Goal: Task Accomplishment & Management: Complete application form

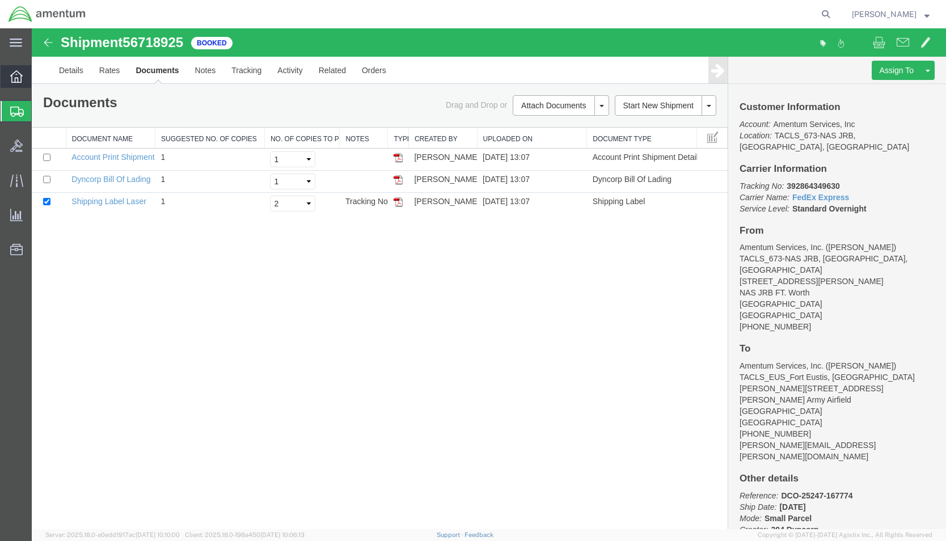
click at [11, 79] on icon at bounding box center [16, 76] width 12 height 12
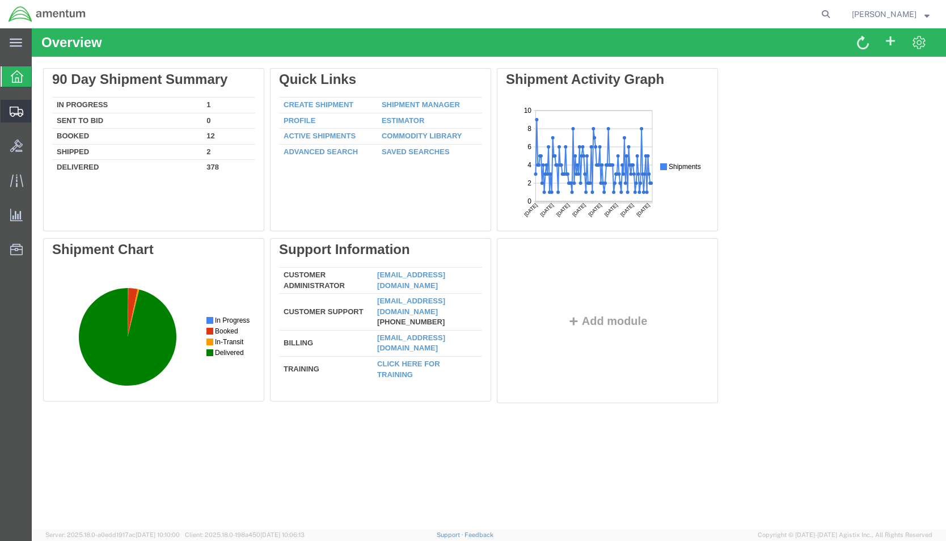
click at [0, 0] on span "Shipment Manager" at bounding box center [0, 0] width 0 height 0
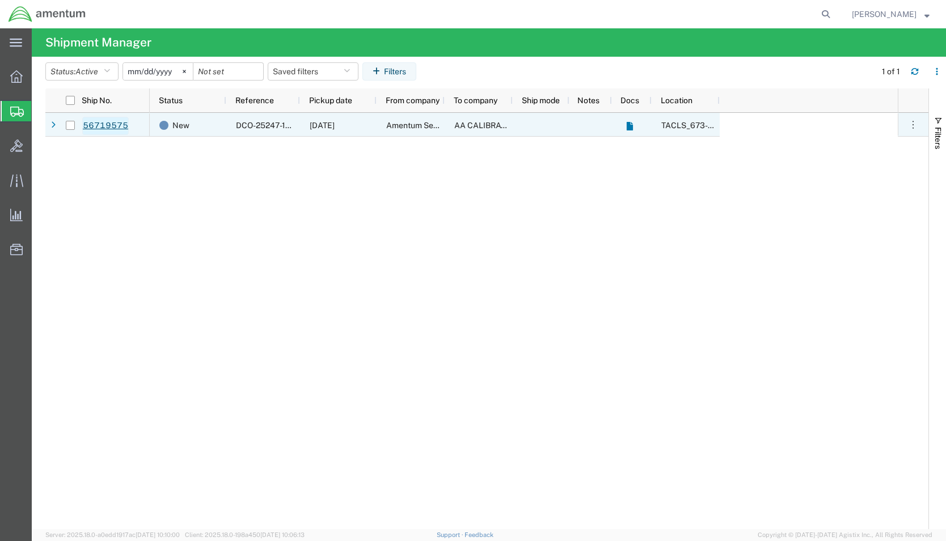
click at [121, 121] on link "56719575" at bounding box center [105, 126] width 47 height 18
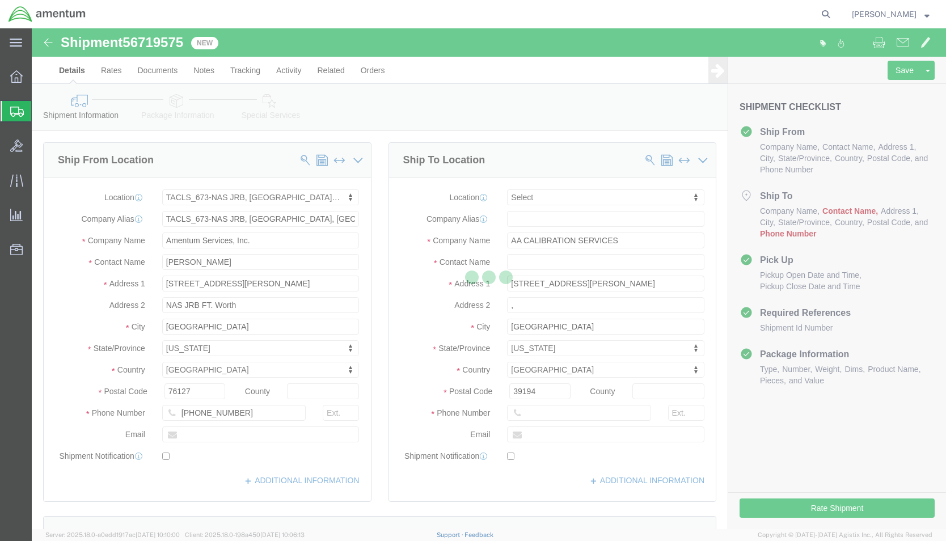
click at [563, 306] on div at bounding box center [489, 278] width 915 height 501
select select "42735"
select select
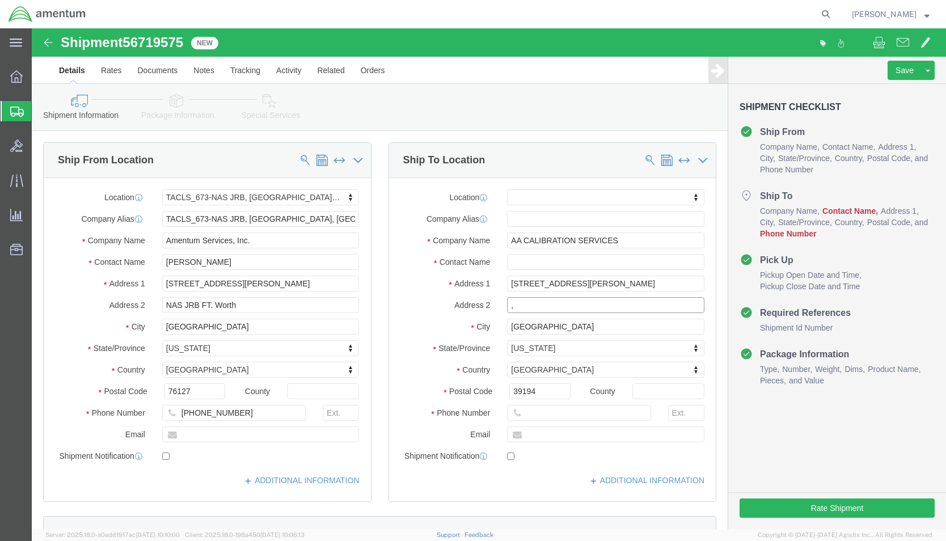
click input ","
click div "Location My Profile Location [PHONE_NUMBER] [PHONE_NUMBER] [PHONE_NUMBER] [PHON…"
click input "text"
type input "c"
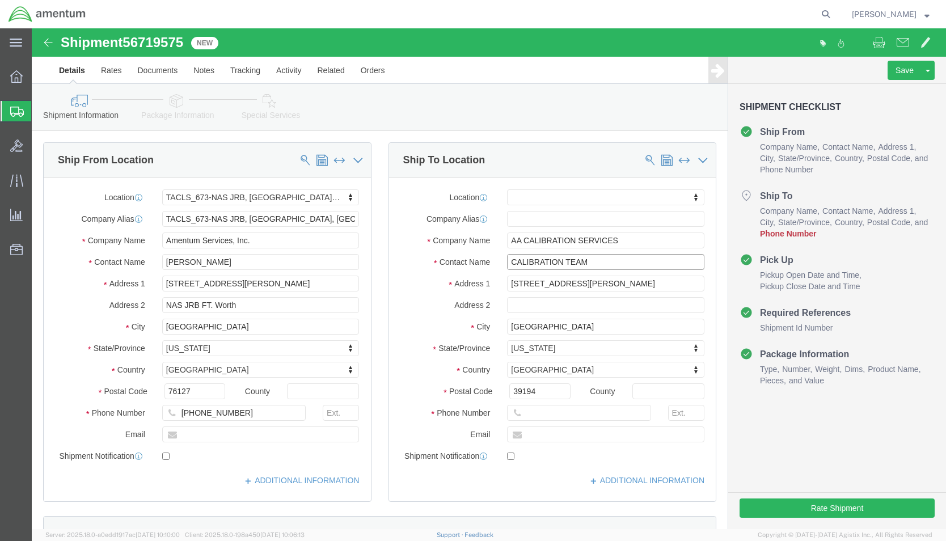
type input "CALIBRATION TEAM"
click input "text"
type input "[PHONE_NUMBER]"
click label
click input "checkbox"
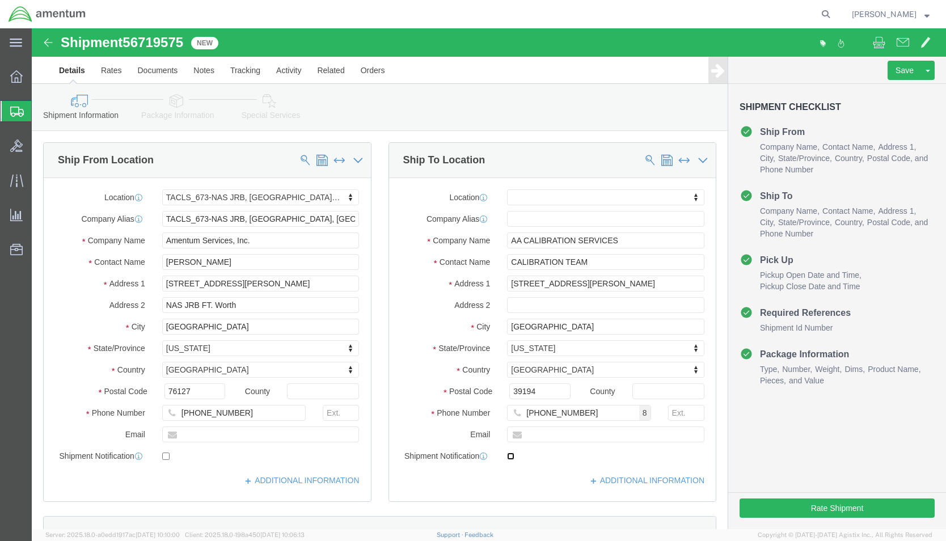
checkbox input "true"
click button "Rate Shipment"
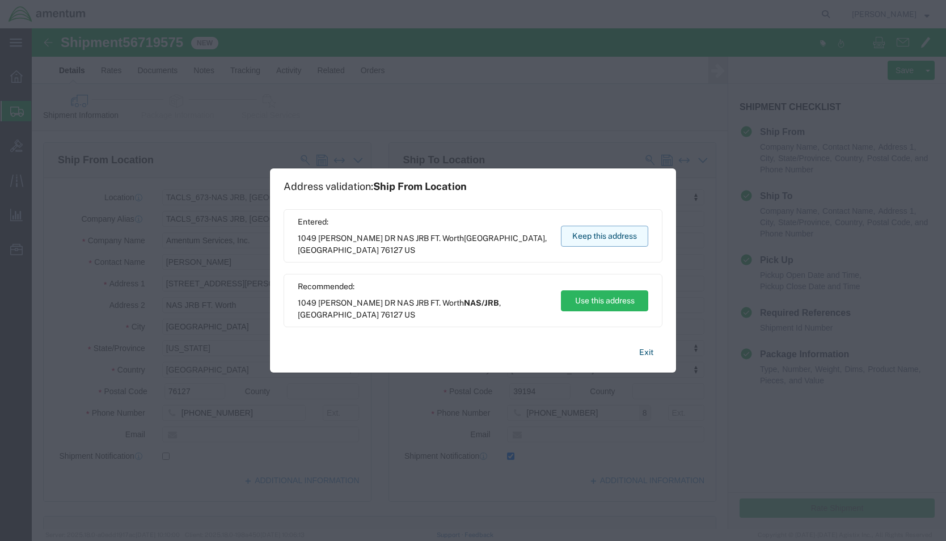
click at [624, 242] on button "Keep this address" at bounding box center [604, 236] width 87 height 21
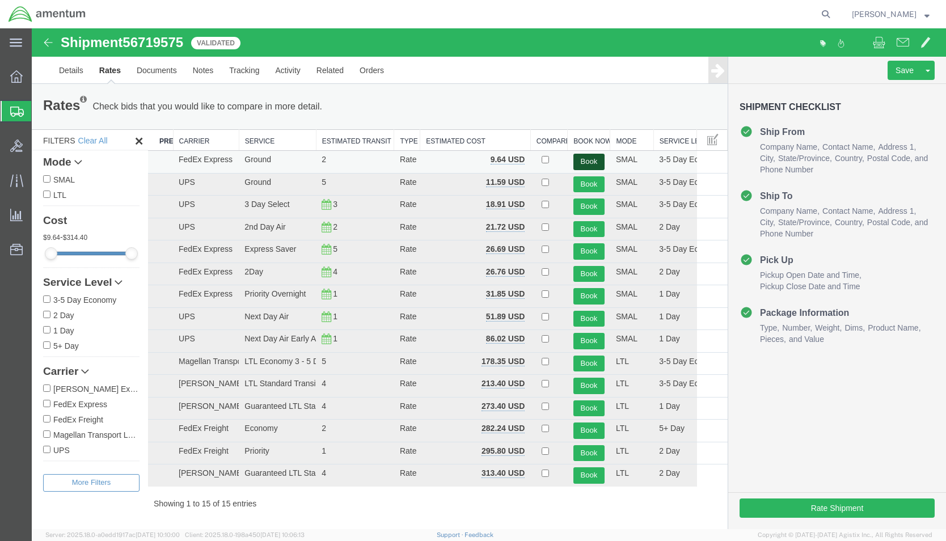
click at [590, 163] on button "Book" at bounding box center [589, 162] width 31 height 16
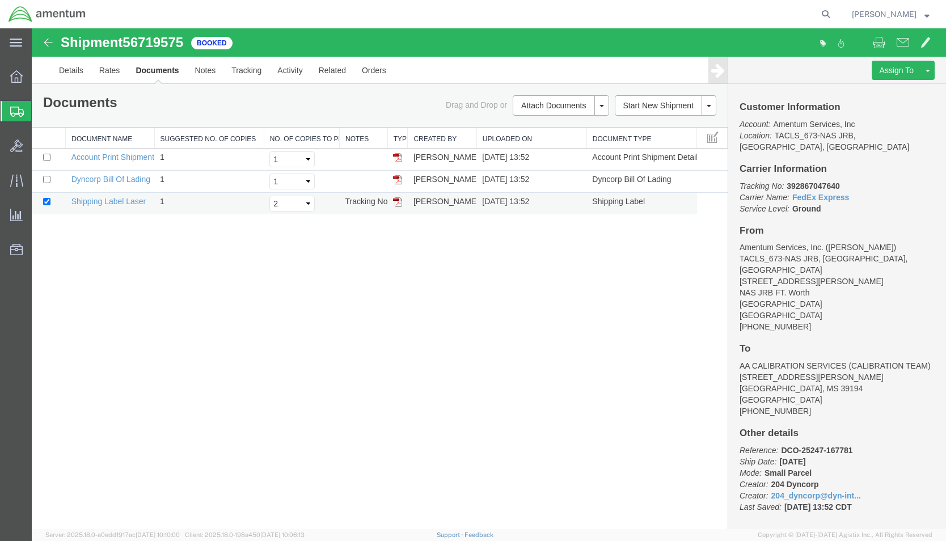
click at [398, 207] on td at bounding box center [398, 204] width 20 height 22
click at [399, 199] on img at bounding box center [397, 201] width 9 height 9
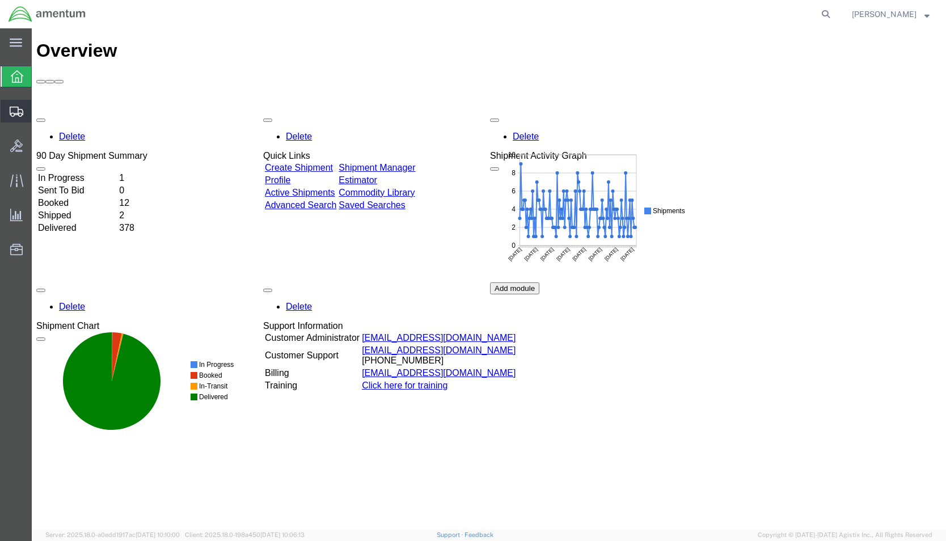
click at [0, 0] on span "Shipment Manager" at bounding box center [0, 0] width 0 height 0
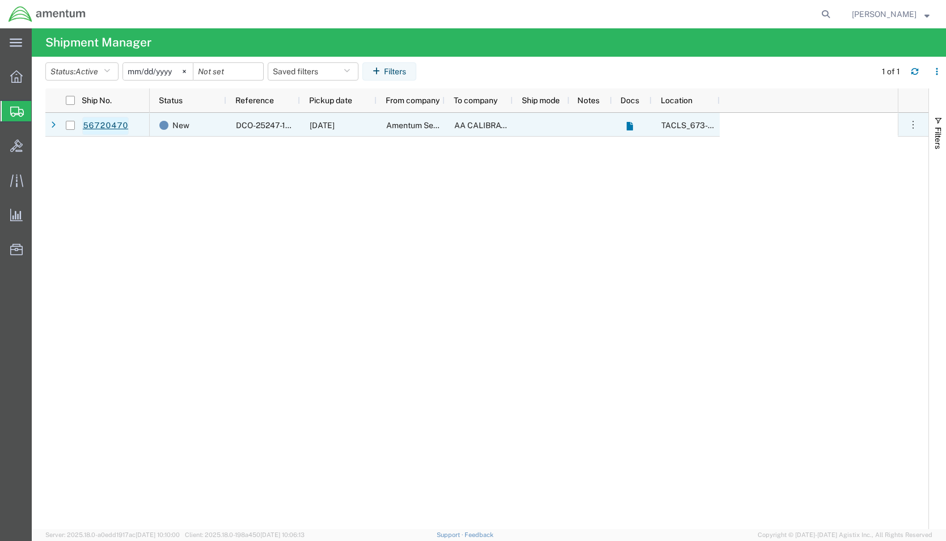
click at [106, 123] on link "56720470" at bounding box center [105, 126] width 47 height 18
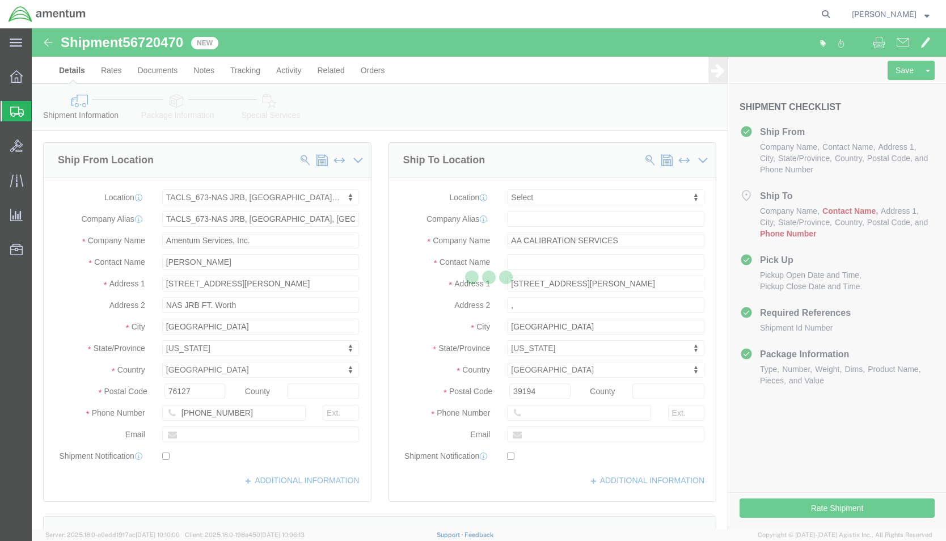
select select "42735"
select select
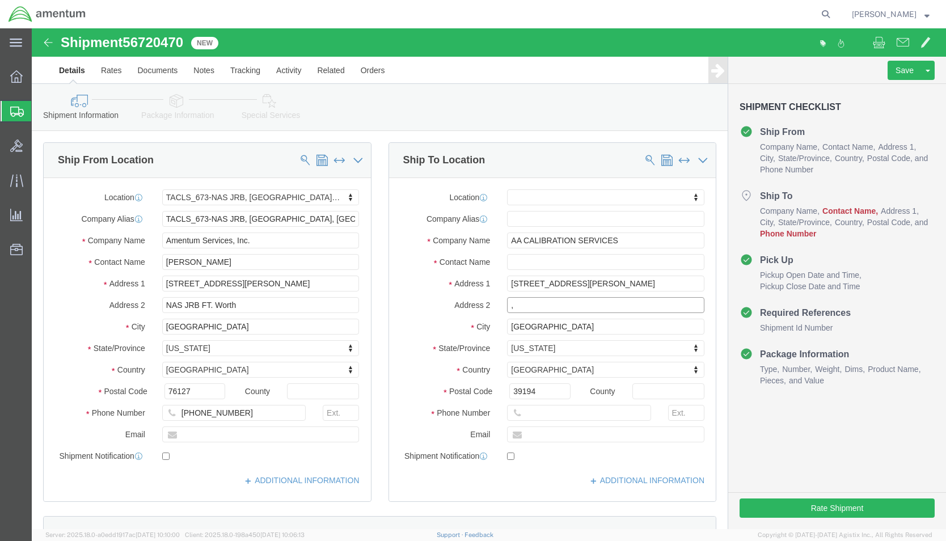
click input ","
click input "text"
type input "CALIBRATION TEAM"
click input "text"
type input "[PHONE_NUMBER]"
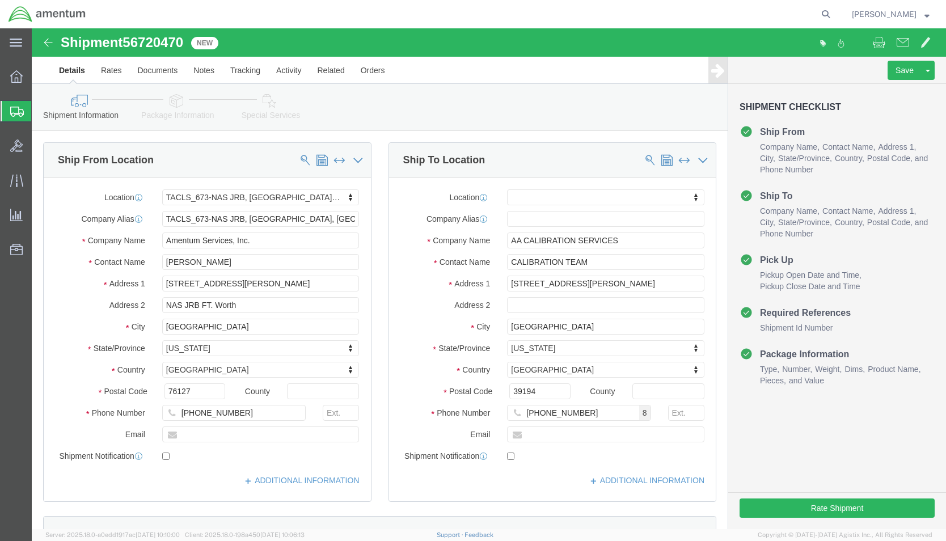
click label
click input "checkbox"
click label
click input "checkbox"
checkbox input "false"
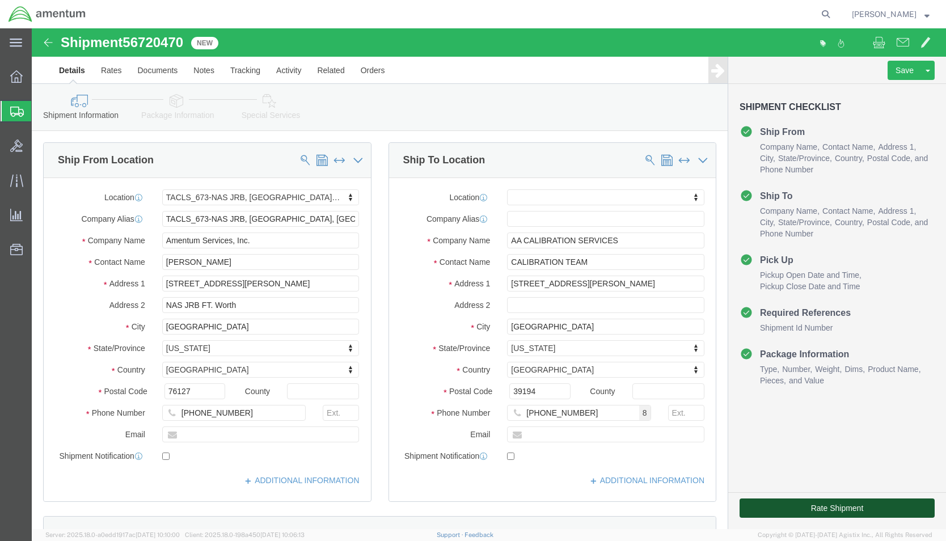
click button "Rate Shipment"
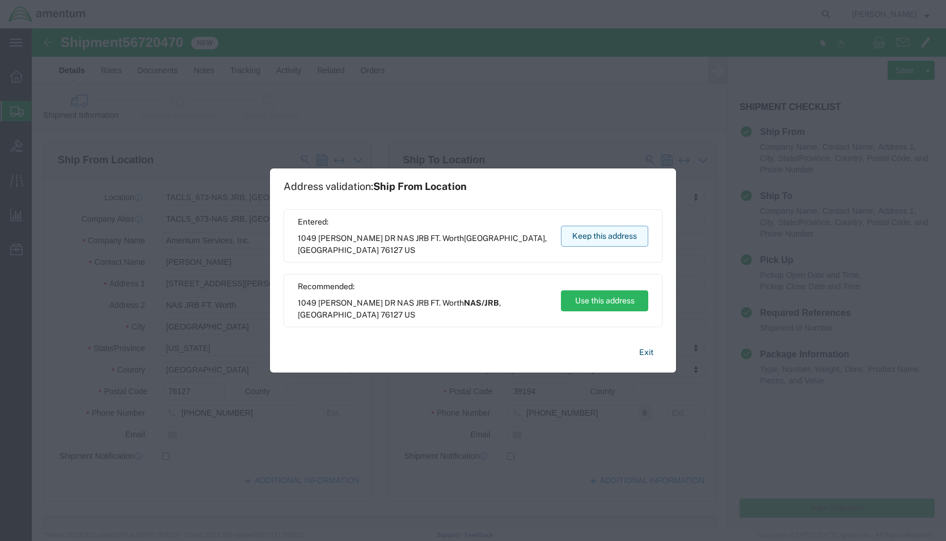
click at [599, 241] on button "Keep this address" at bounding box center [604, 236] width 87 height 21
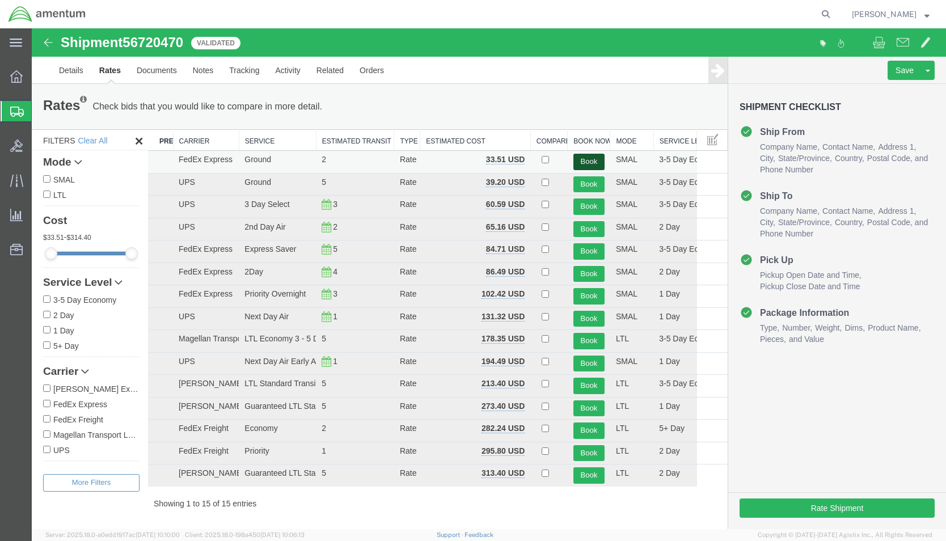
click at [580, 163] on button "Book" at bounding box center [589, 162] width 31 height 16
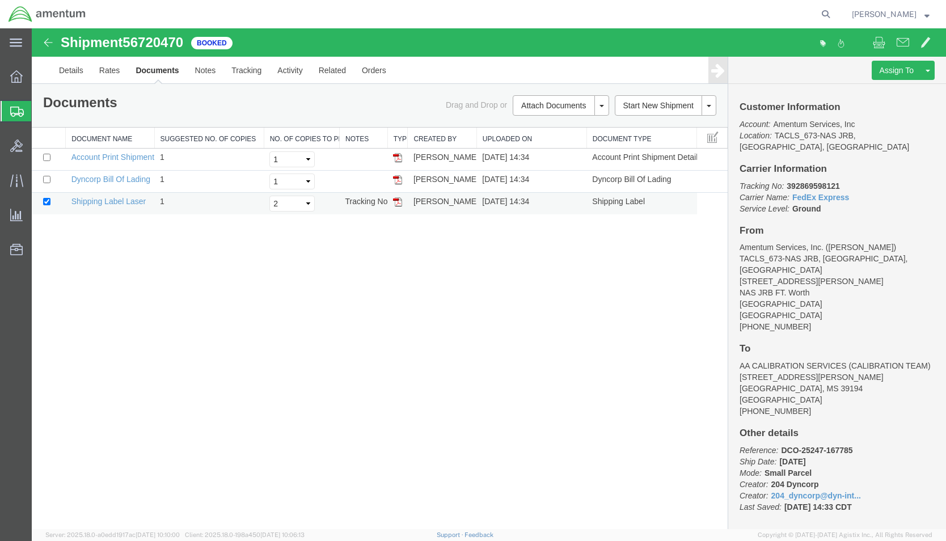
click at [399, 201] on img at bounding box center [397, 201] width 9 height 9
click at [76, 66] on link "Details" at bounding box center [71, 70] width 40 height 27
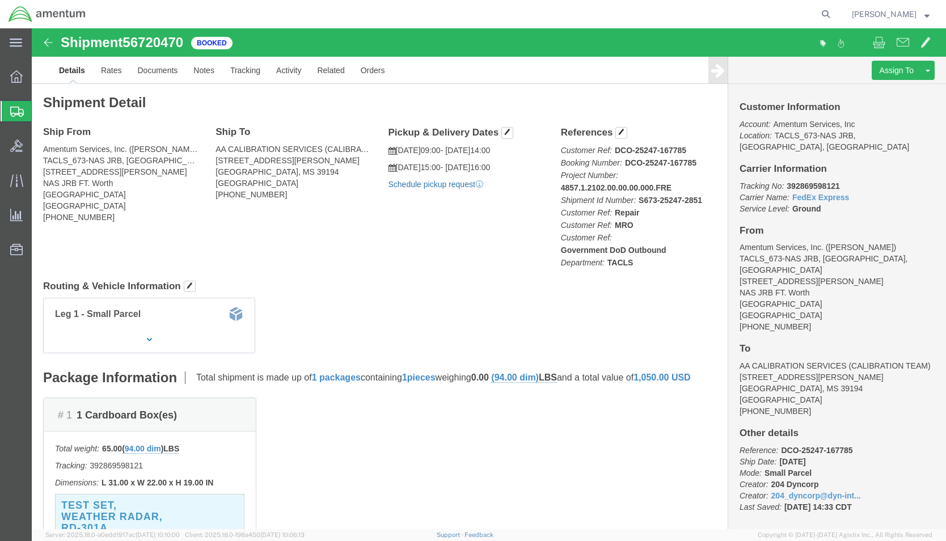
click link "Schedule pickup request"
click at [927, 14] on strong "button" at bounding box center [927, 14] width 5 height 4
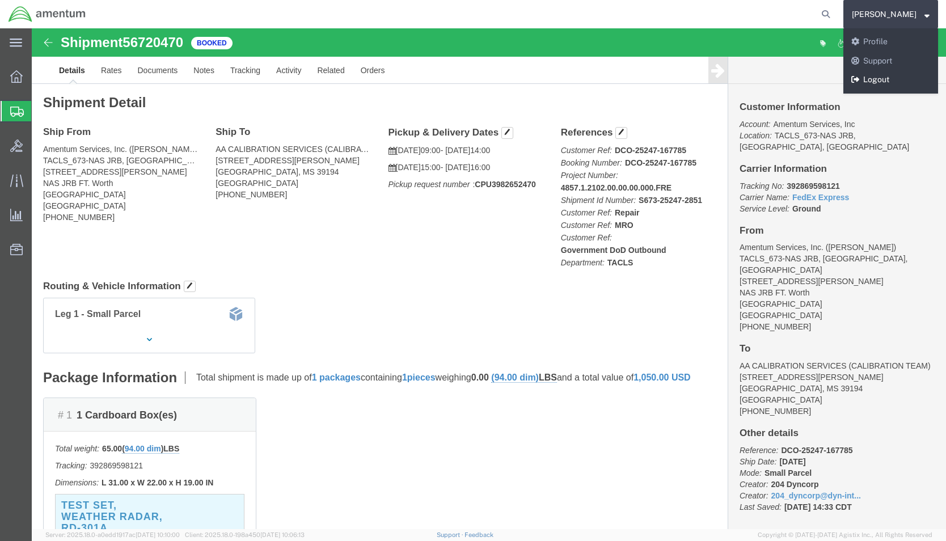
click at [905, 75] on link "Logout" at bounding box center [891, 79] width 95 height 19
